Goal: Answer question/provide support

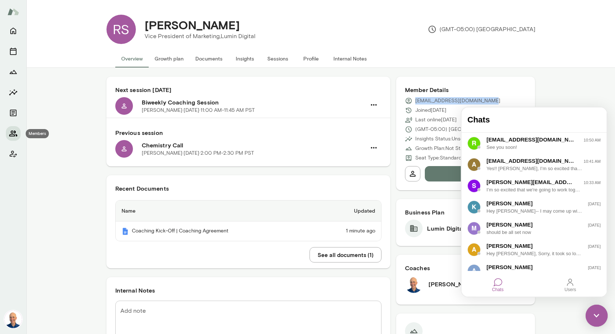
click at [14, 132] on icon "Members" at bounding box center [13, 133] width 9 height 9
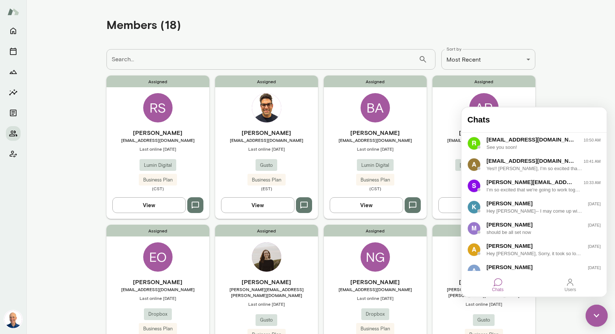
click at [595, 317] on img at bounding box center [596, 316] width 22 height 22
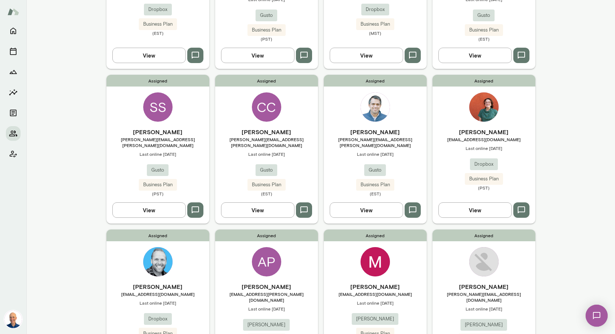
scroll to position [306, 0]
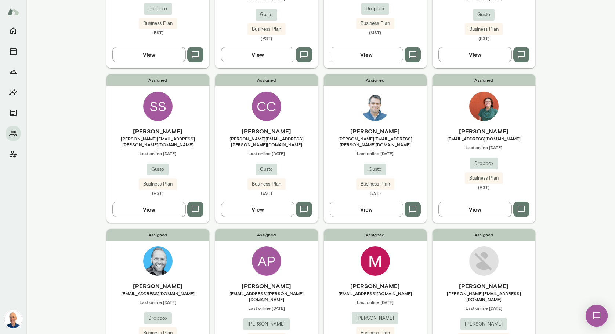
click at [131, 107] on div "Assigned [PERSON_NAME] Stonehocker [EMAIL_ADDRESS][PERSON_NAME][DOMAIN_NAME] La…" at bounding box center [157, 148] width 103 height 149
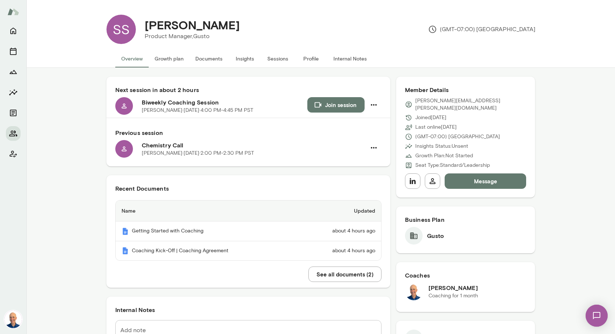
scroll to position [92, 0]
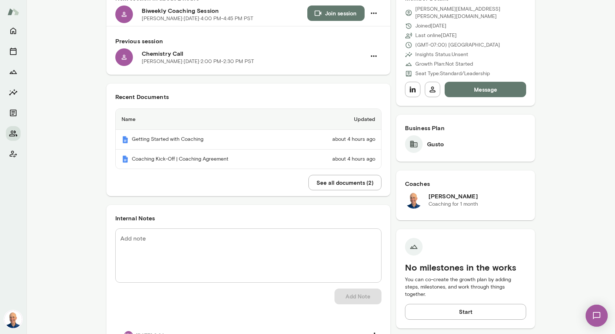
click at [315, 243] on textarea "Add note" at bounding box center [248, 256] width 256 height 42
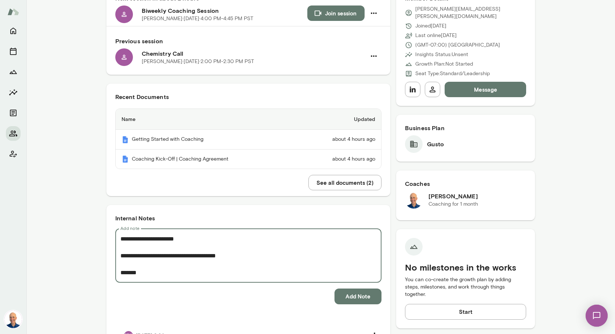
click at [244, 273] on textarea "**********" at bounding box center [248, 256] width 256 height 42
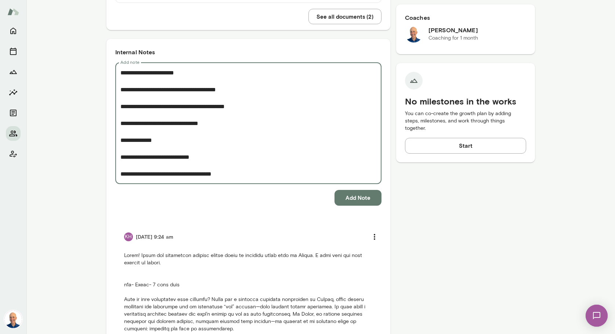
scroll to position [265, 0]
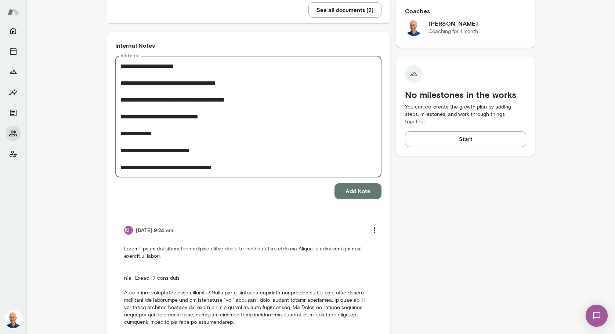
type textarea "**********"
click at [362, 194] on button "Add Note" at bounding box center [357, 190] width 47 height 15
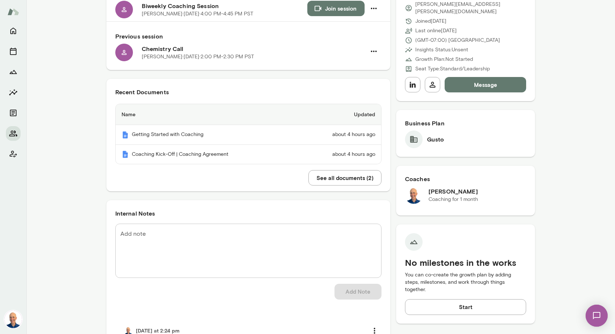
scroll to position [0, 0]
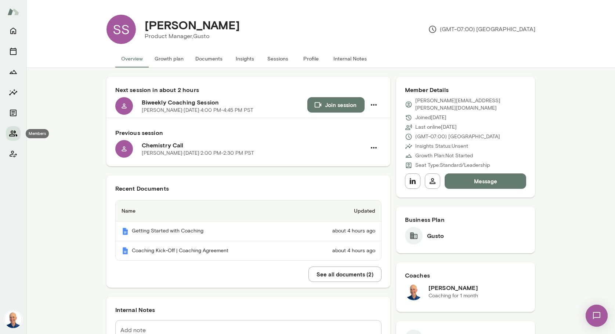
click at [14, 132] on icon "Members" at bounding box center [13, 133] width 9 height 9
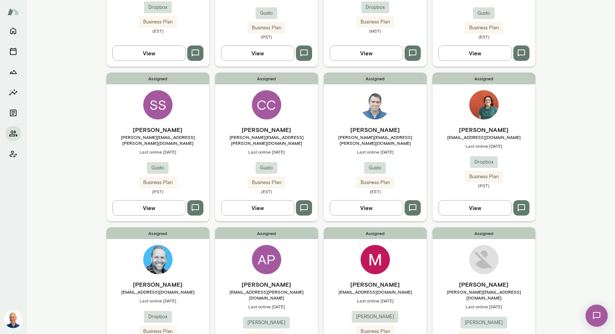
scroll to position [309, 0]
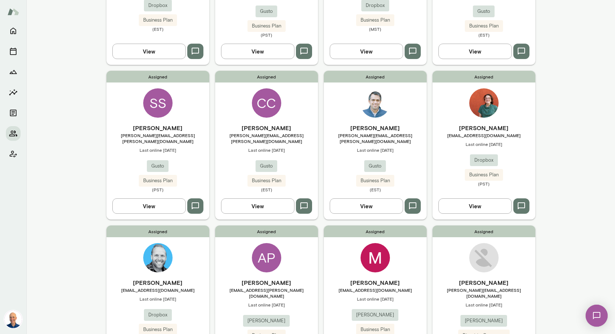
click at [511, 124] on h6 "[PERSON_NAME]" at bounding box center [483, 128] width 103 height 9
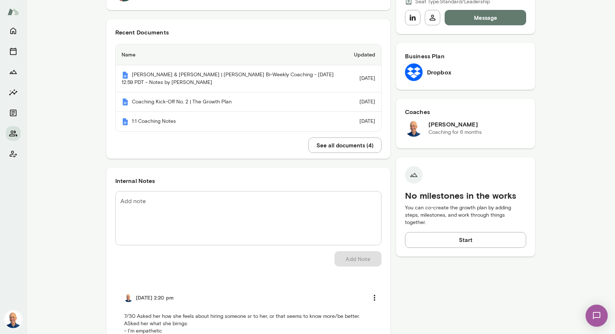
scroll to position [232, 0]
